Goal: Task Accomplishment & Management: Complete application form

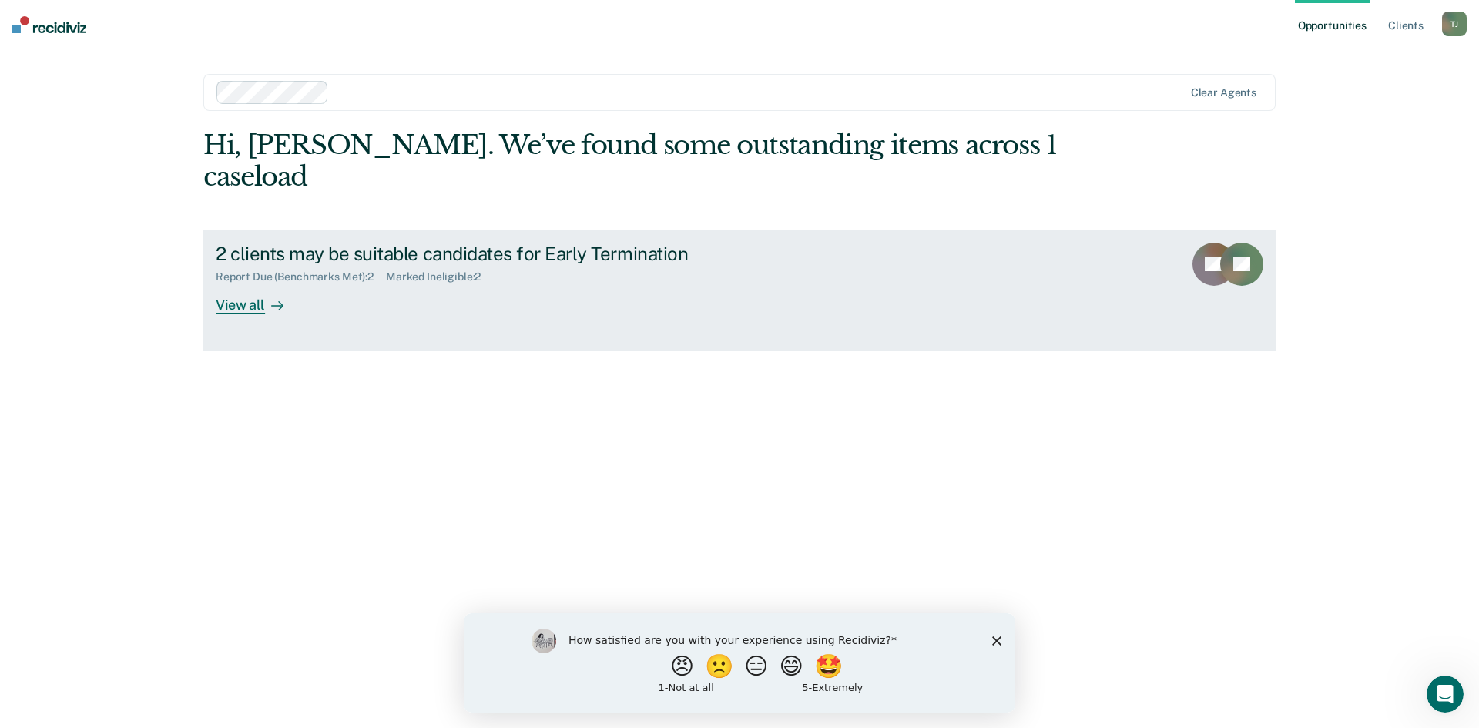
click at [241, 284] on div "View all" at bounding box center [259, 299] width 86 height 30
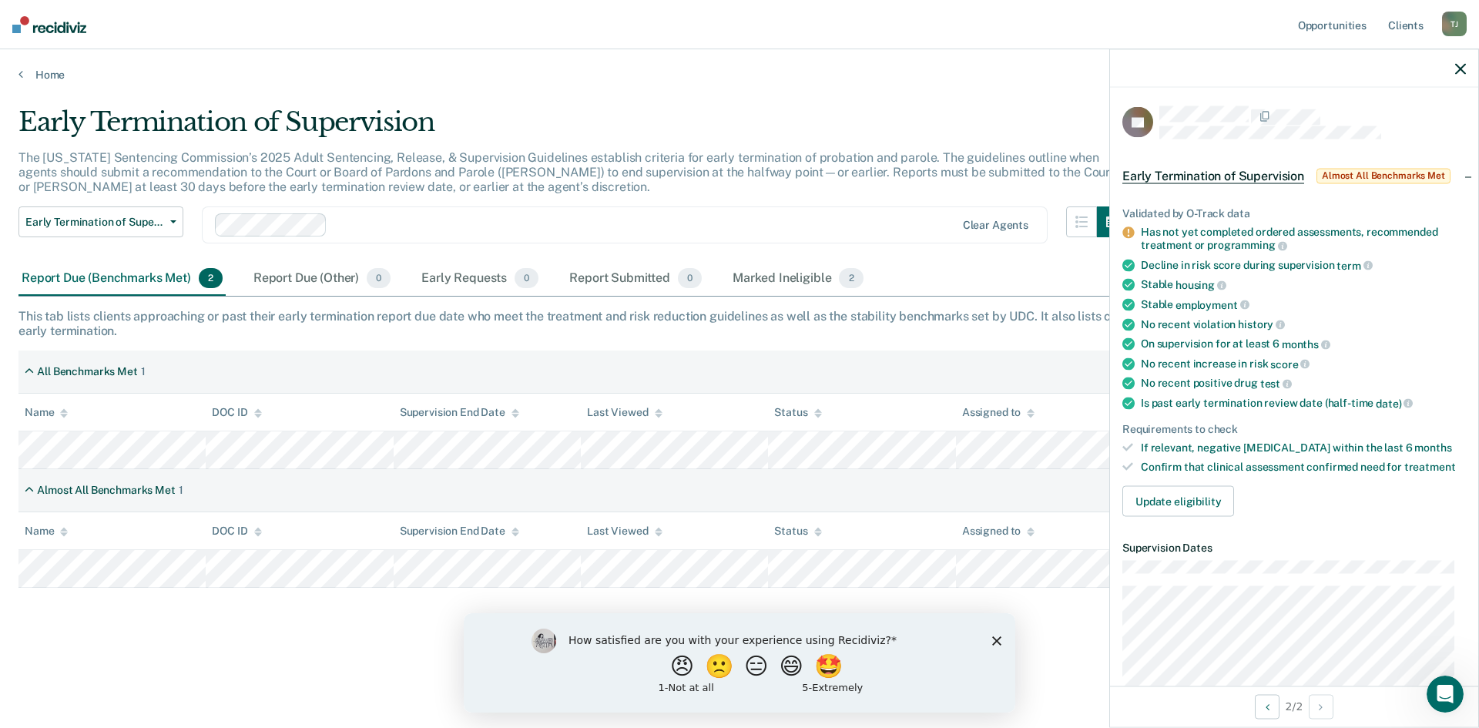
drag, startPoint x: 545, startPoint y: 487, endPoint x: 549, endPoint y: 480, distance: 7.9
click at [558, 479] on div "Almost All Benchmarks Met 1" at bounding box center [739, 490] width 1442 height 43
click at [551, 480] on div "Almost All Benchmarks Met 1" at bounding box center [739, 490] width 1442 height 43
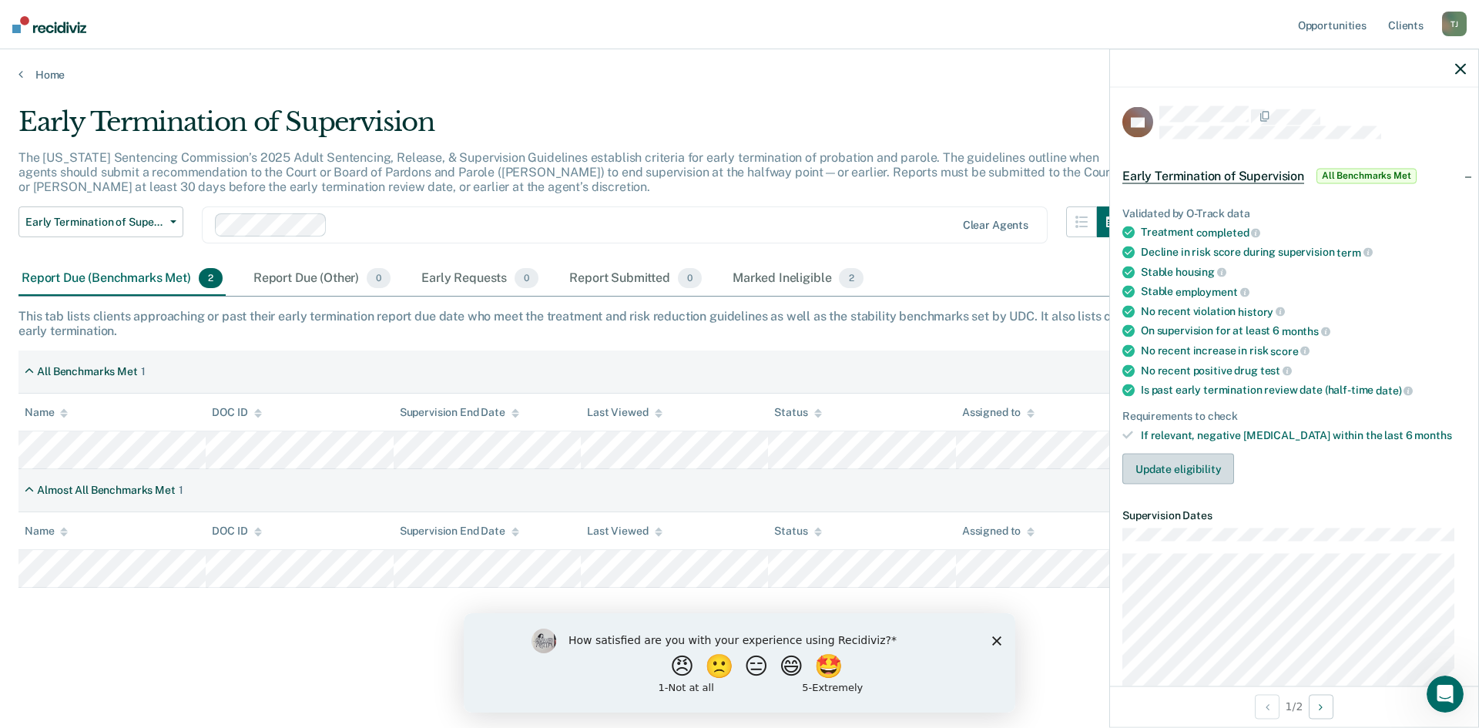
click at [1168, 466] on button "Update eligibility" at bounding box center [1179, 469] width 112 height 31
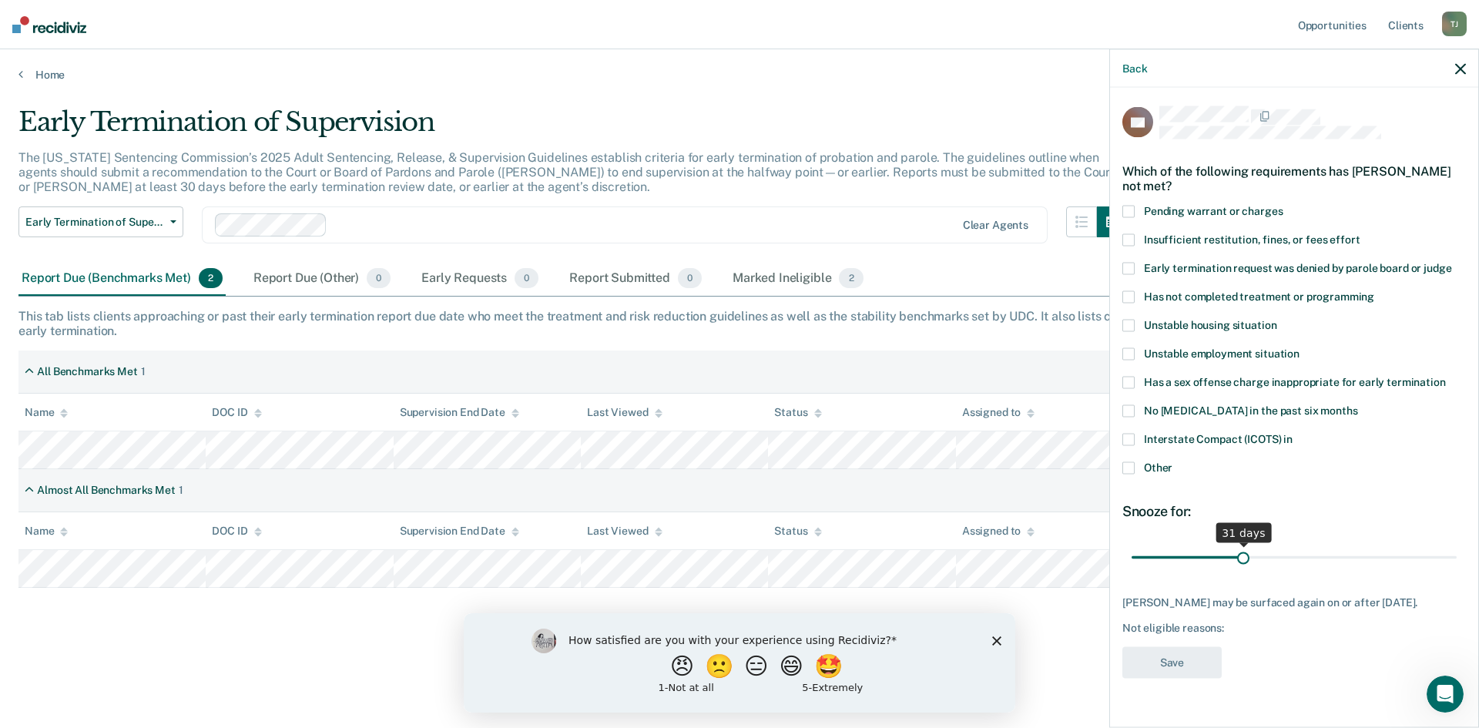
type input "30"
drag, startPoint x: 1230, startPoint y: 556, endPoint x: 1239, endPoint y: 556, distance: 9.3
click at [1239, 556] on input "range" at bounding box center [1294, 557] width 325 height 27
click at [1126, 468] on span at bounding box center [1129, 468] width 12 height 12
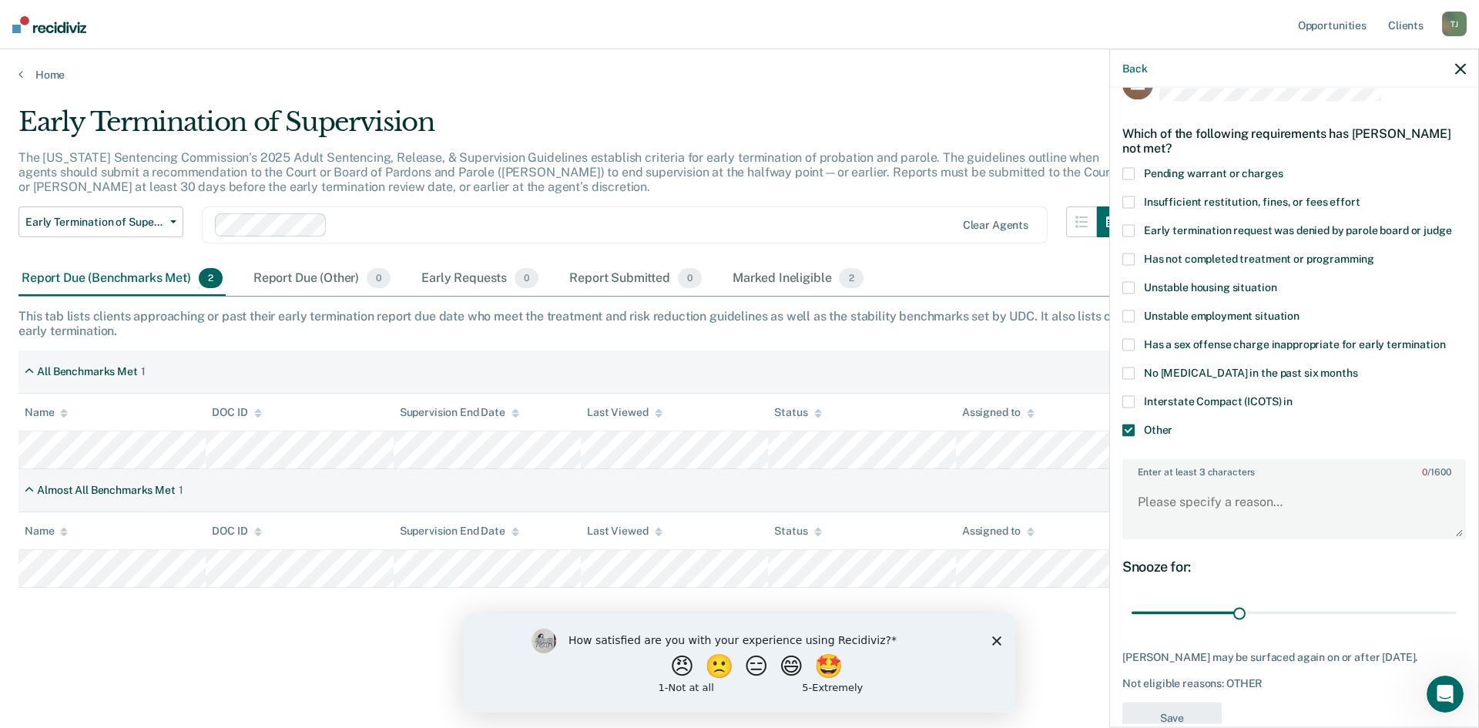
scroll to position [73, 0]
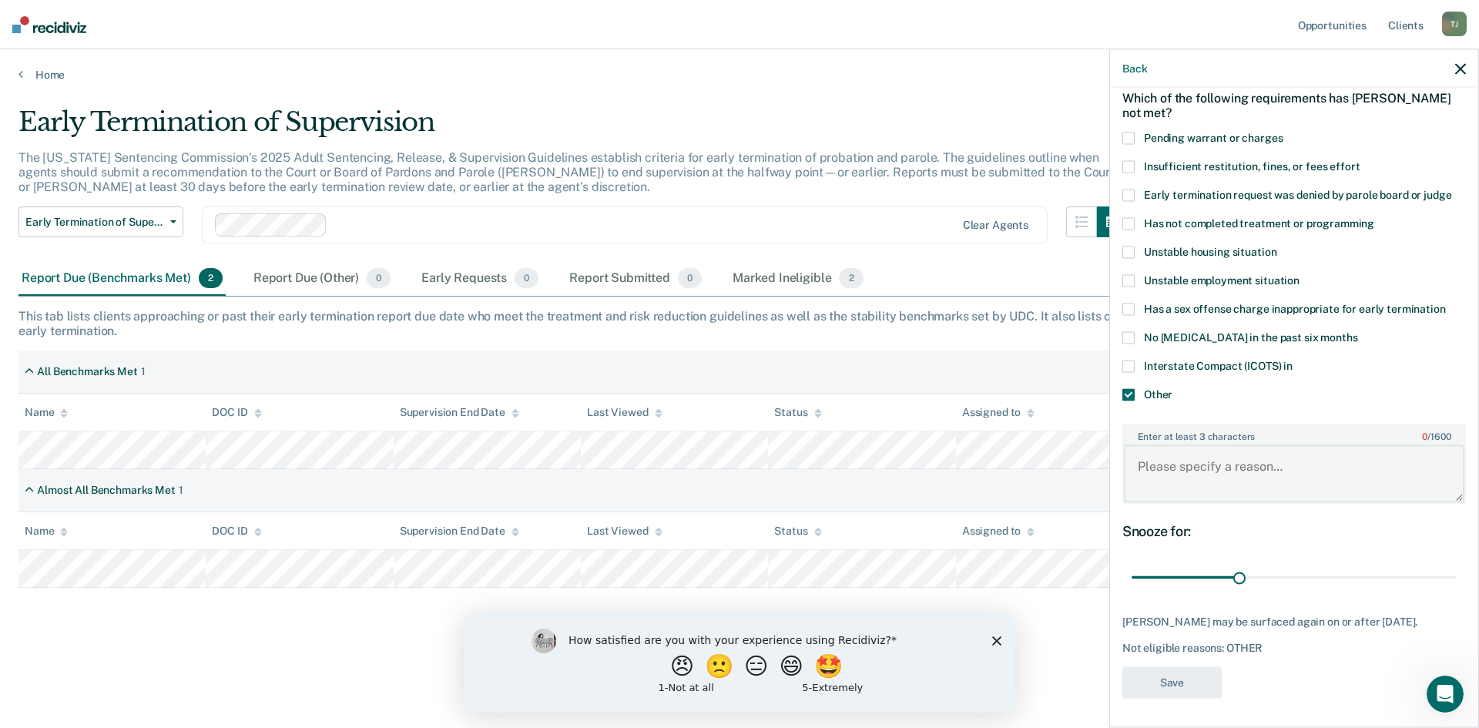
click at [1197, 475] on textarea "Enter at least 3 characters 0 / 1600" at bounding box center [1294, 473] width 341 height 57
click at [1131, 334] on span at bounding box center [1129, 338] width 12 height 12
click at [1228, 473] on textarea "Enter at least 3 characters 0 / 1600" at bounding box center [1294, 473] width 341 height 57
click at [1186, 465] on textarea "I need as more recent [MEDICAL_DATA]." at bounding box center [1294, 473] width 341 height 57
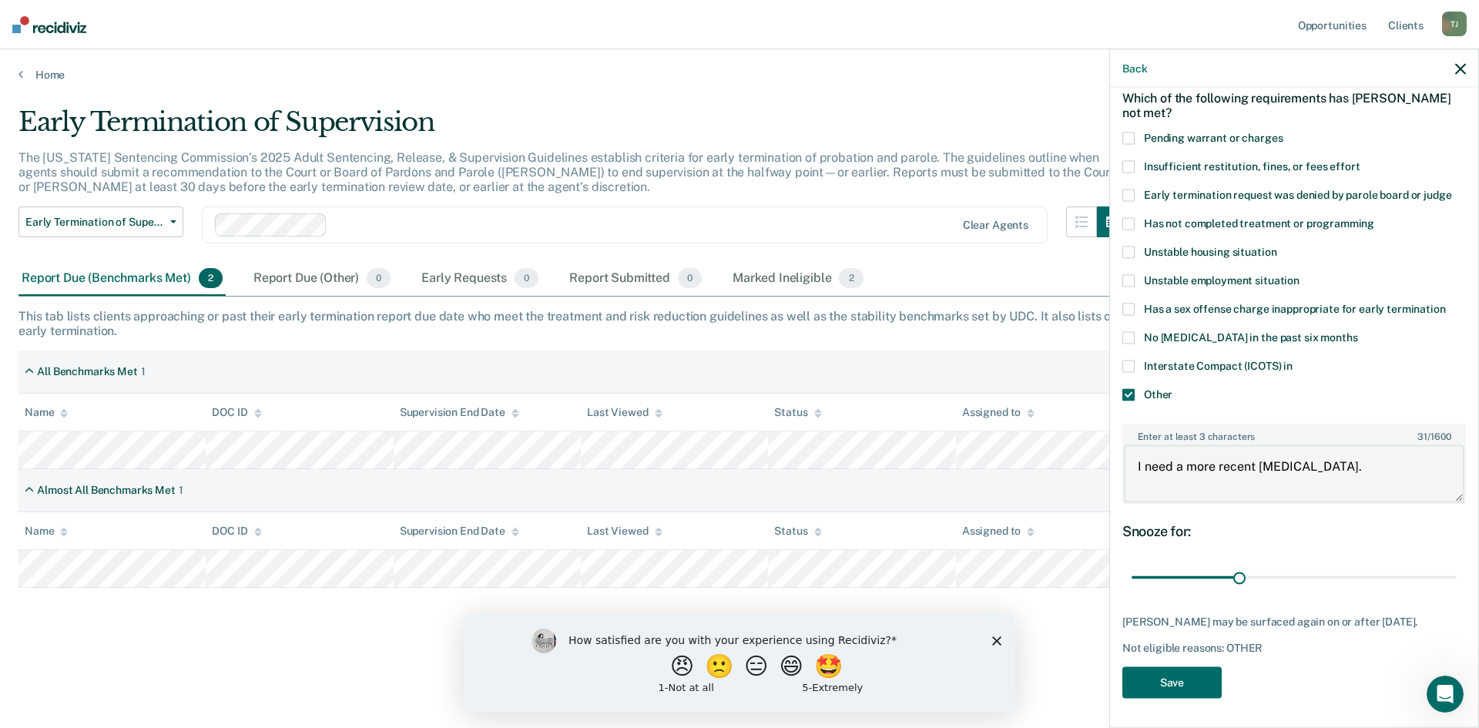
click at [1346, 462] on textarea "I need a more recent [MEDICAL_DATA]." at bounding box center [1294, 473] width 341 height 57
type textarea "I need a more recent [MEDICAL_DATA]."
click at [1178, 684] on button "Save" at bounding box center [1172, 683] width 99 height 32
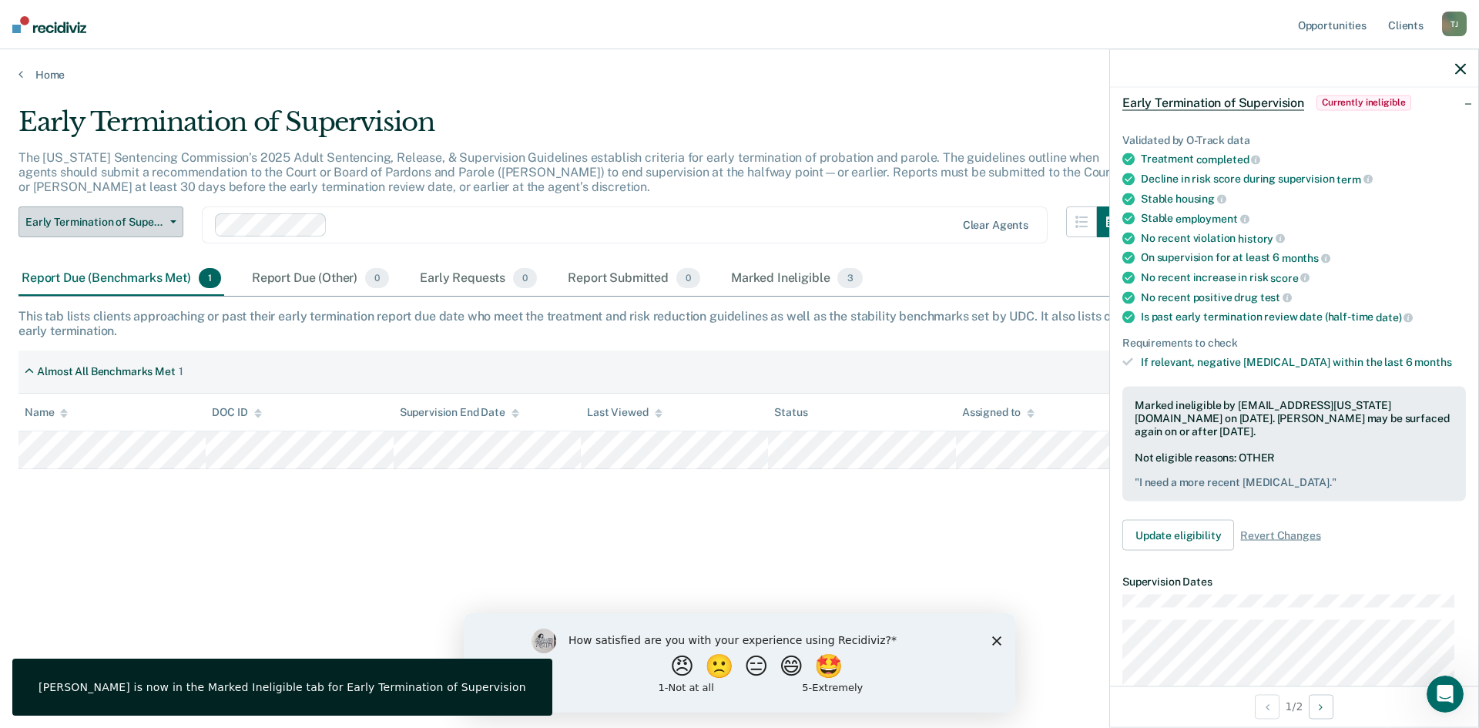
click at [167, 216] on button "Early Termination of Supervision" at bounding box center [100, 222] width 165 height 31
click at [167, 215] on button "Early Termination of Supervision" at bounding box center [100, 222] width 165 height 31
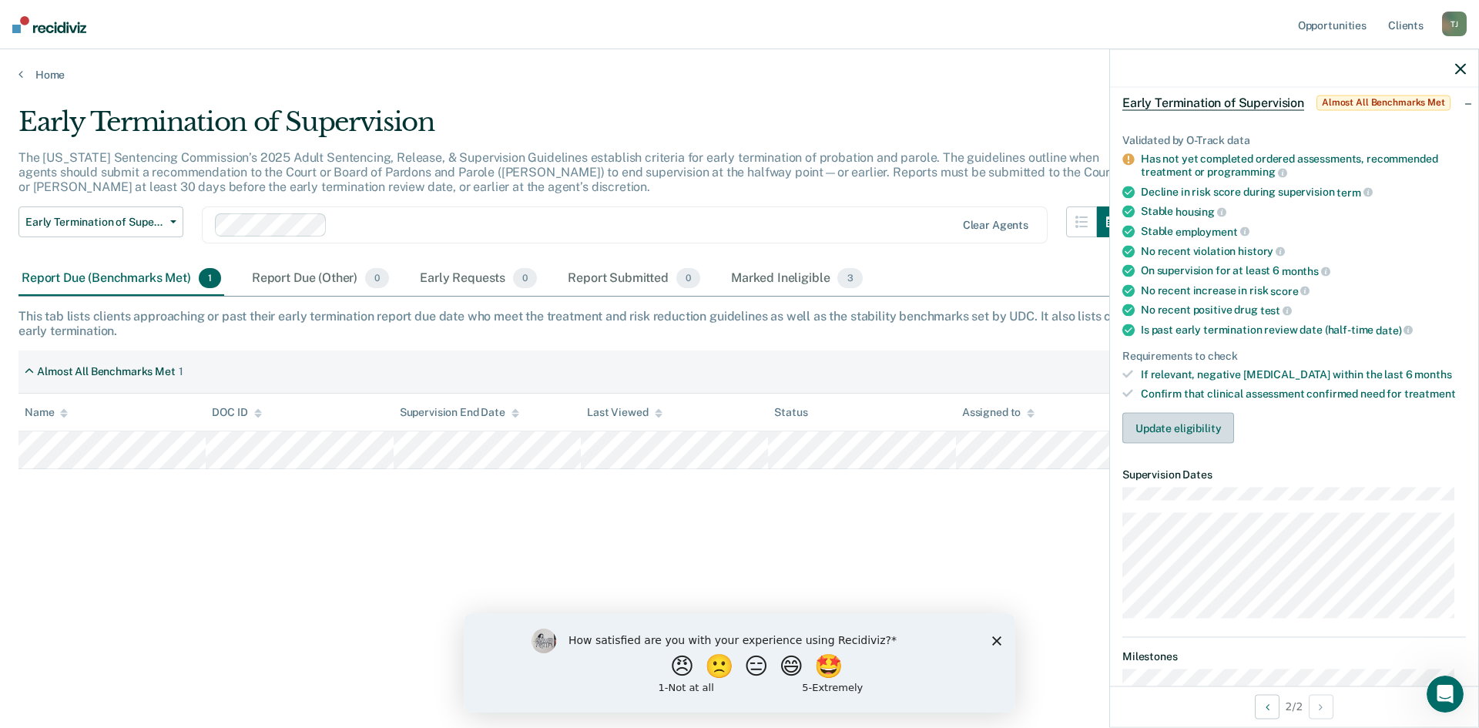
click at [1193, 427] on button "Update eligibility" at bounding box center [1179, 428] width 112 height 31
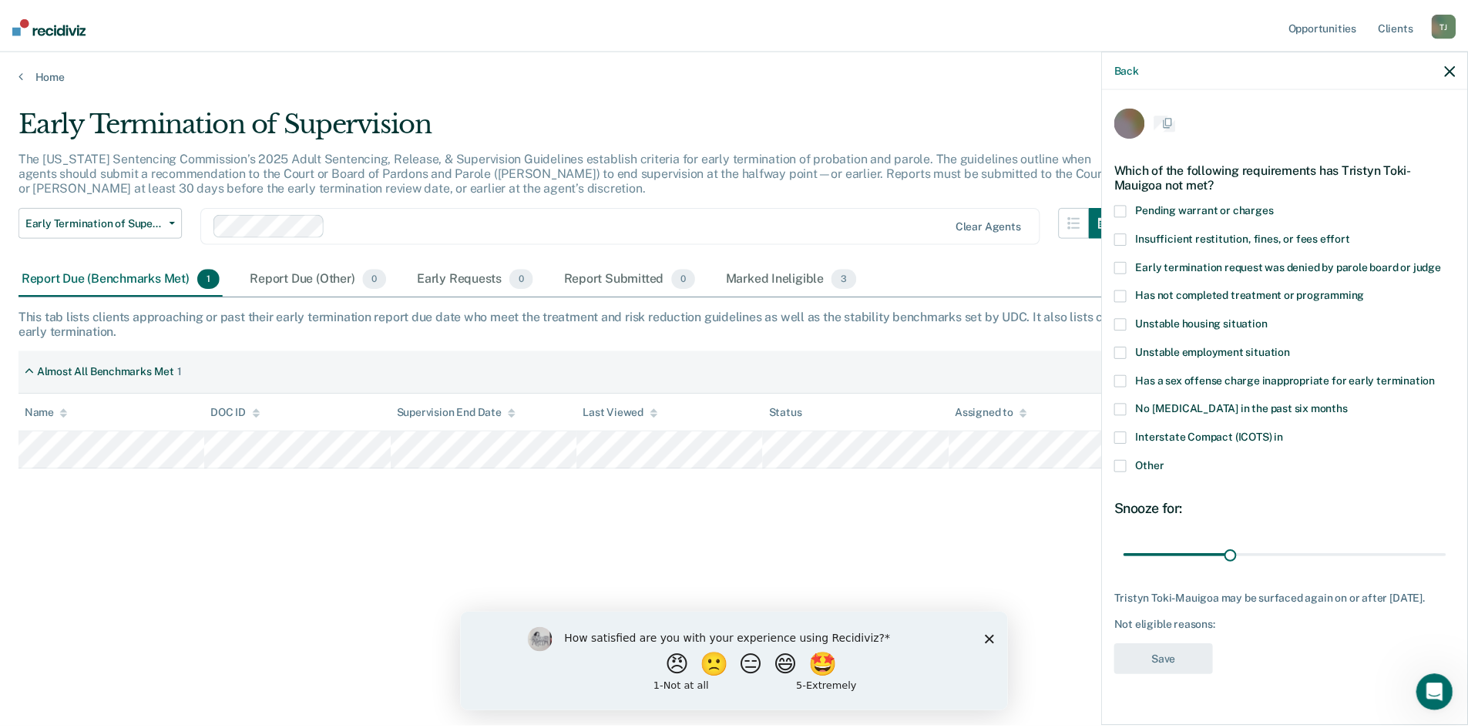
scroll to position [0, 0]
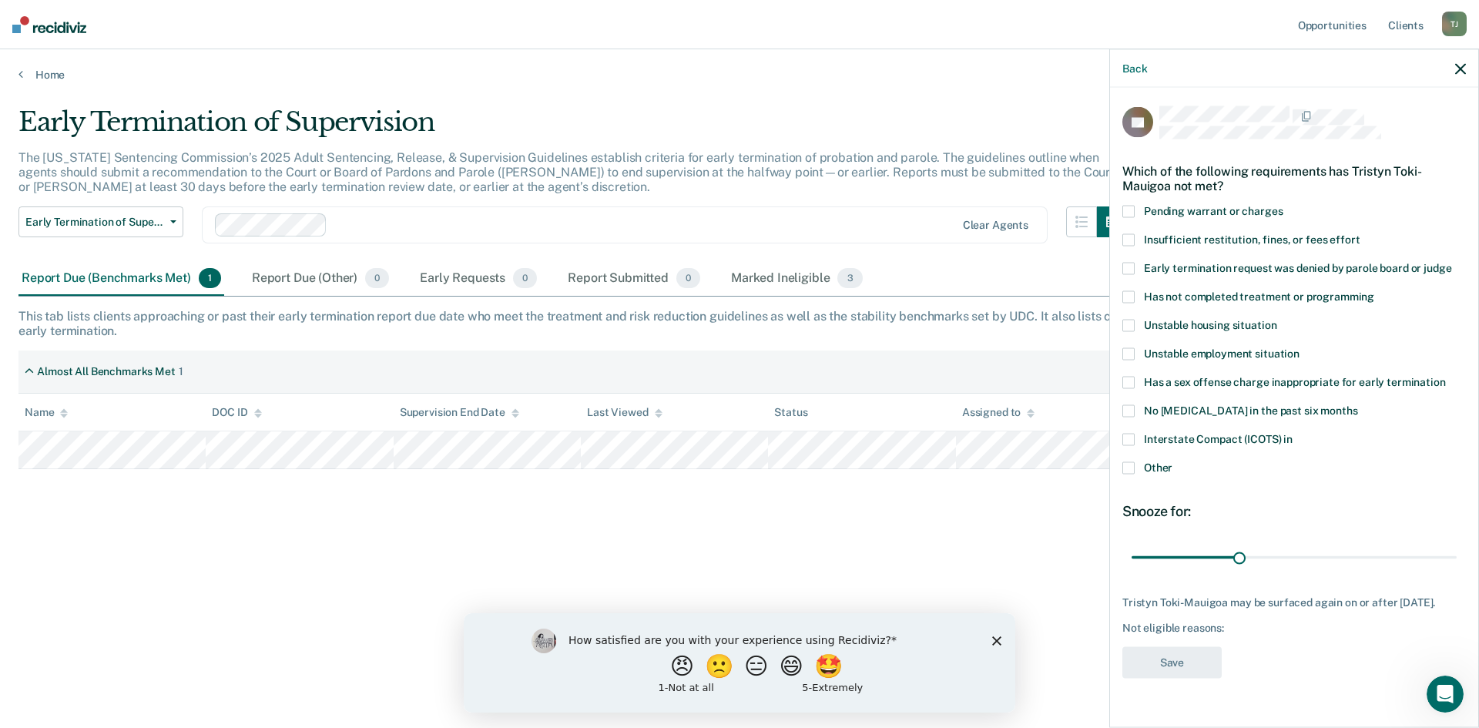
click at [1133, 292] on span at bounding box center [1129, 297] width 12 height 12
type input "30"
click at [1240, 563] on input "range" at bounding box center [1294, 557] width 325 height 27
click at [1176, 679] on button "Save" at bounding box center [1172, 663] width 99 height 32
